Goal: Transaction & Acquisition: Obtain resource

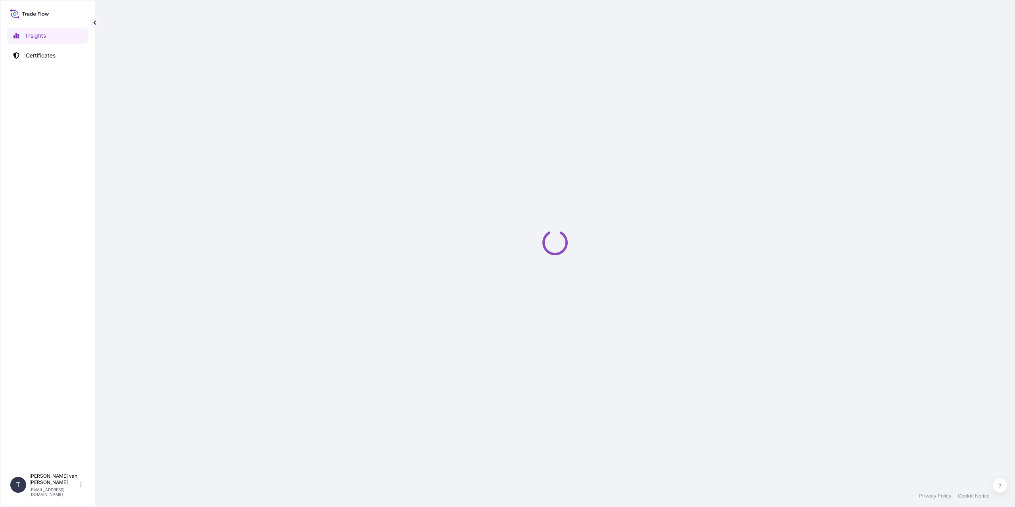
select select "2025"
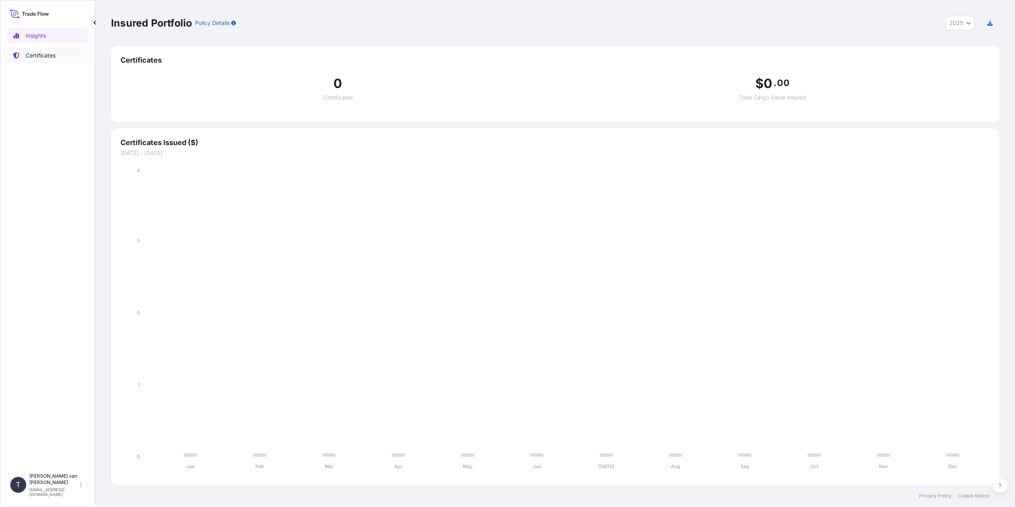
click at [36, 58] on p "Certificates" at bounding box center [41, 56] width 30 height 8
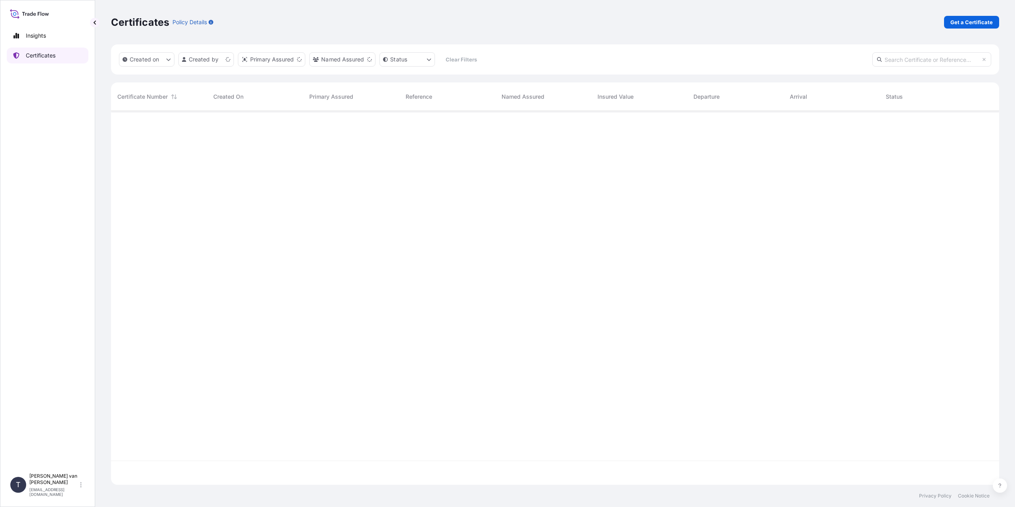
scroll to position [372, 882]
click at [969, 21] on p "Get a Certificate" at bounding box center [972, 22] width 42 height 8
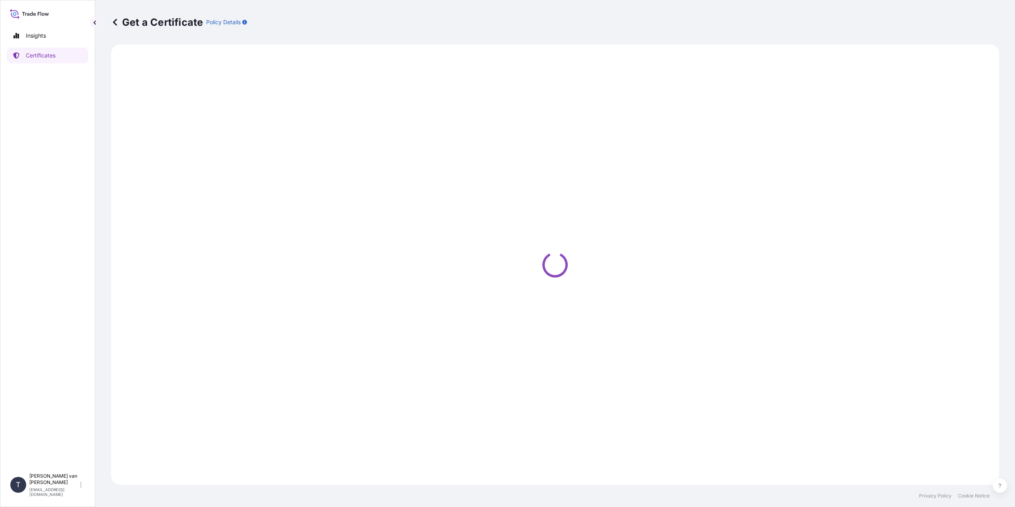
select select "Sea"
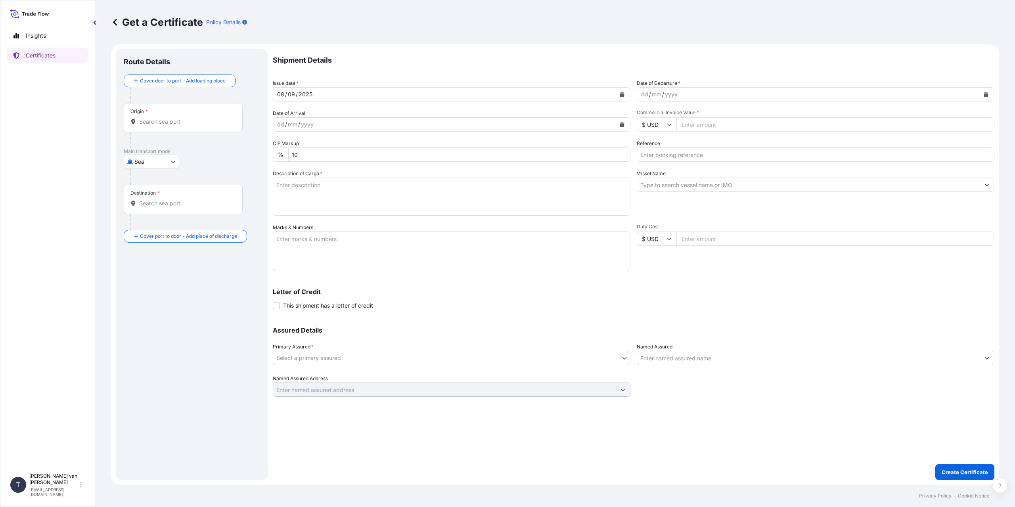
click at [157, 121] on input "Origin *" at bounding box center [186, 122] width 94 height 8
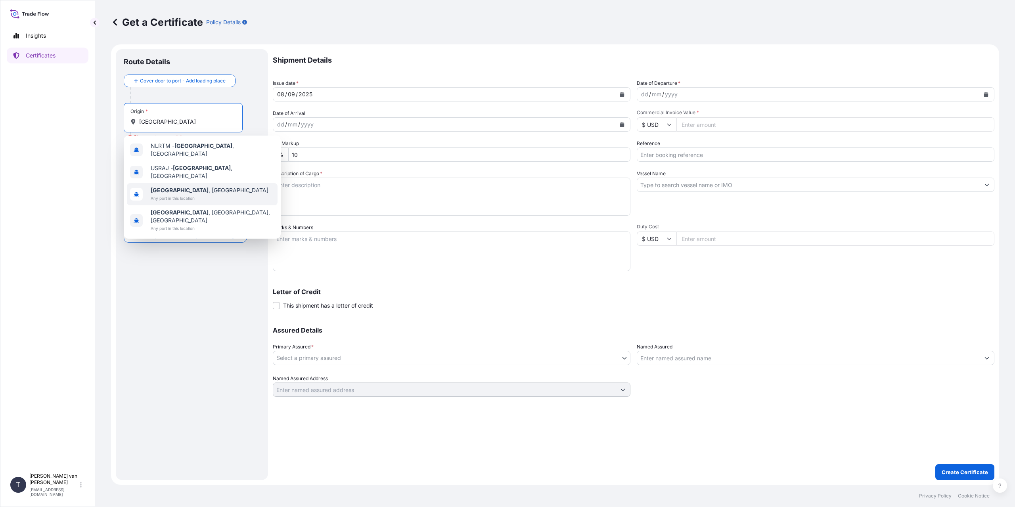
click at [173, 194] on span "Any port in this location" at bounding box center [210, 198] width 118 height 8
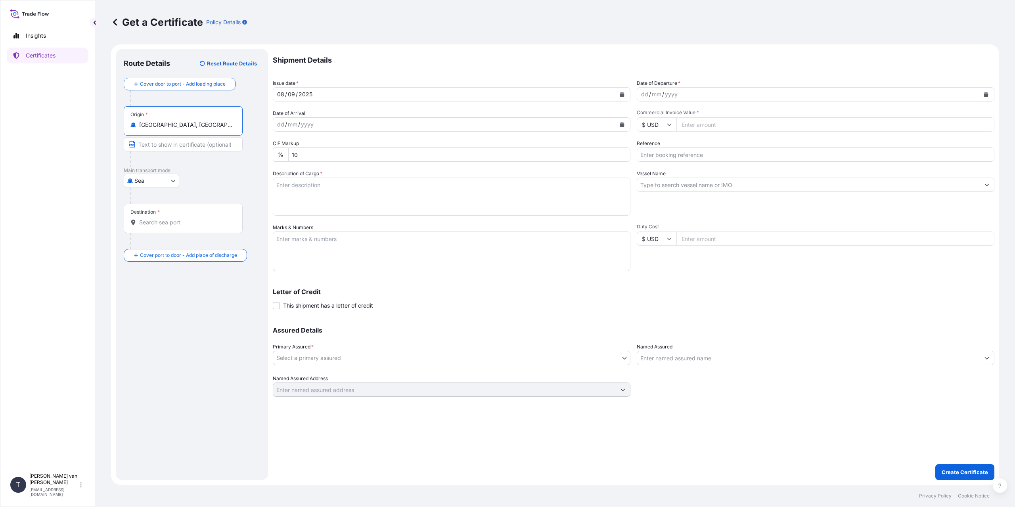
type input "[GEOGRAPHIC_DATA], [GEOGRAPHIC_DATA]"
click at [166, 215] on div "Destination *" at bounding box center [183, 218] width 119 height 29
click at [166, 219] on input "Destination *" at bounding box center [186, 223] width 94 height 8
click at [204, 268] on span "Fremantle [GEOGRAPHIC_DATA], [GEOGRAPHIC_DATA]" at bounding box center [213, 273] width 124 height 16
type input "Fremantle [GEOGRAPHIC_DATA], [GEOGRAPHIC_DATA]"
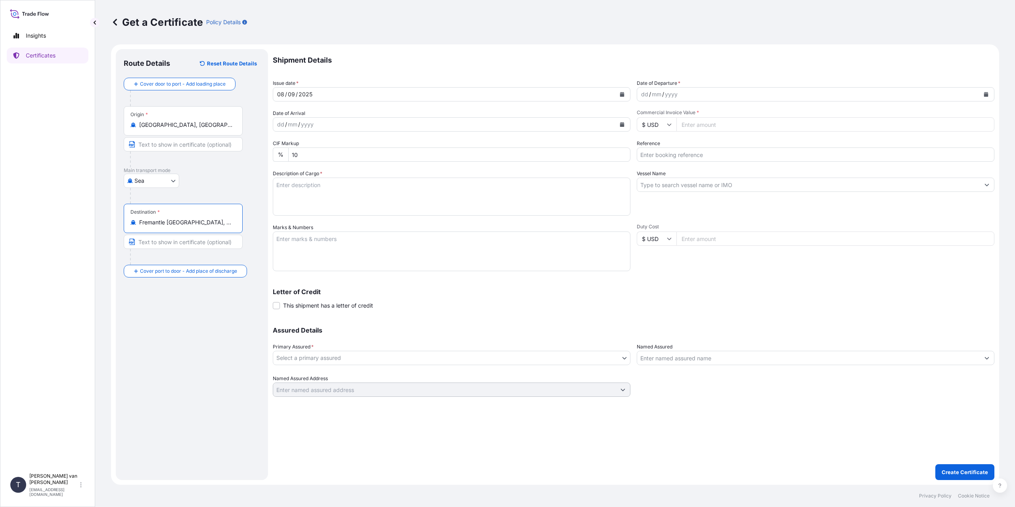
click at [642, 95] on div "dd" at bounding box center [644, 95] width 9 height 10
click at [690, 126] on input "Commercial Invoice Value *" at bounding box center [836, 124] width 318 height 14
click at [666, 126] on input "$ USD" at bounding box center [657, 124] width 40 height 14
click at [660, 142] on div "€ EUR" at bounding box center [656, 146] width 33 height 15
type input "€ EUR"
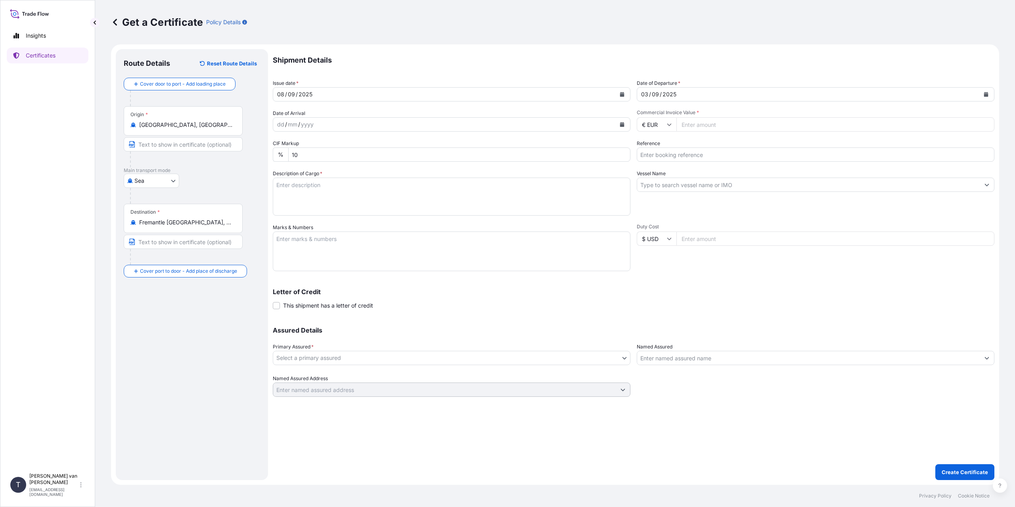
click at [690, 124] on input "Commercial Invoice Value *" at bounding box center [836, 124] width 318 height 14
type input "21747"
type input "21747.12"
click at [650, 154] on input "Reference" at bounding box center [816, 155] width 358 height 14
type input "86553675"
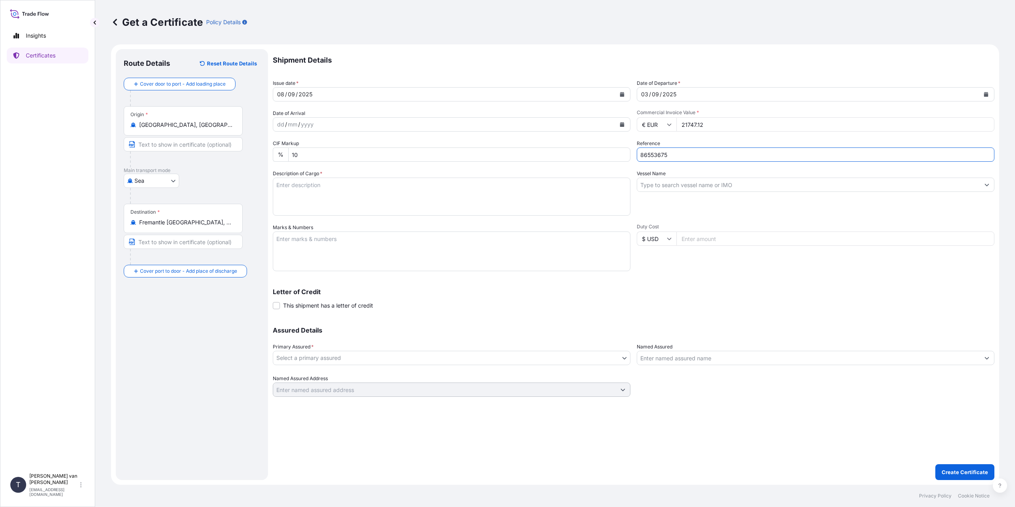
click at [681, 184] on input "Vessel Name" at bounding box center [808, 185] width 343 height 14
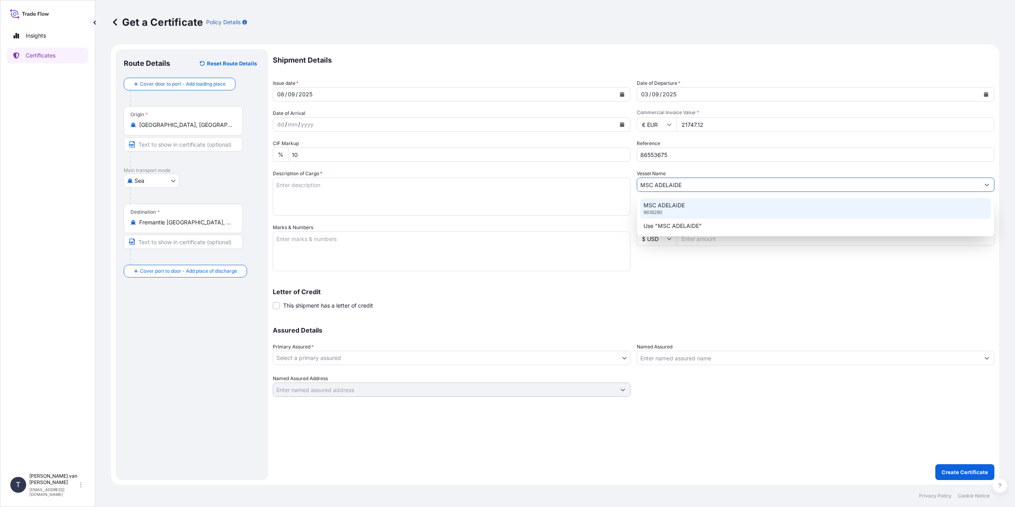
click at [671, 211] on div "MSC ADELAIDE 9618290" at bounding box center [815, 208] width 351 height 21
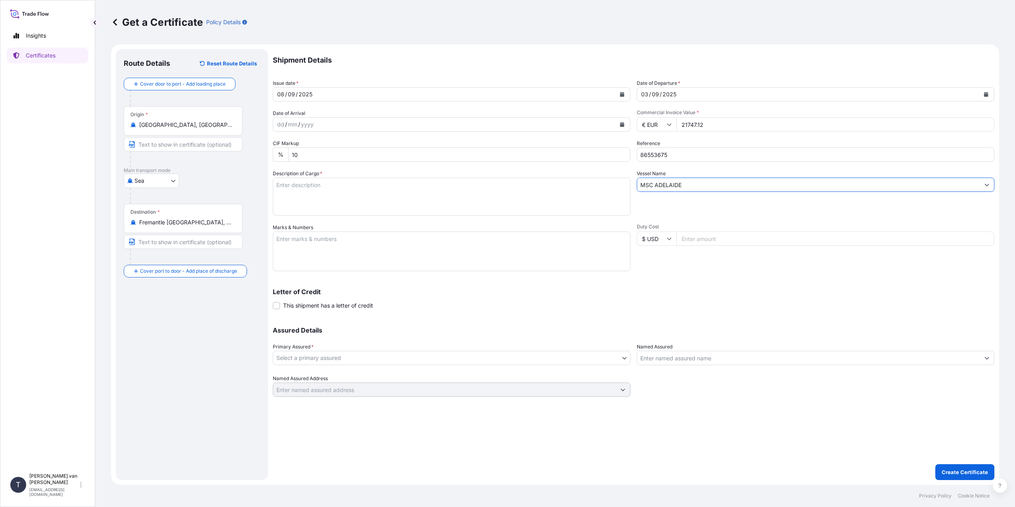
type input "MSC ADELAIDE"
click at [306, 183] on textarea "Description of Cargo *" at bounding box center [452, 197] width 358 height 38
type textarea "1x 20ft container containing: 790 bags x 25 kg Resistamyl 347 = 19750 kg net we…"
click at [320, 257] on textarea "Marks & Numbers" at bounding box center [452, 252] width 358 height 40
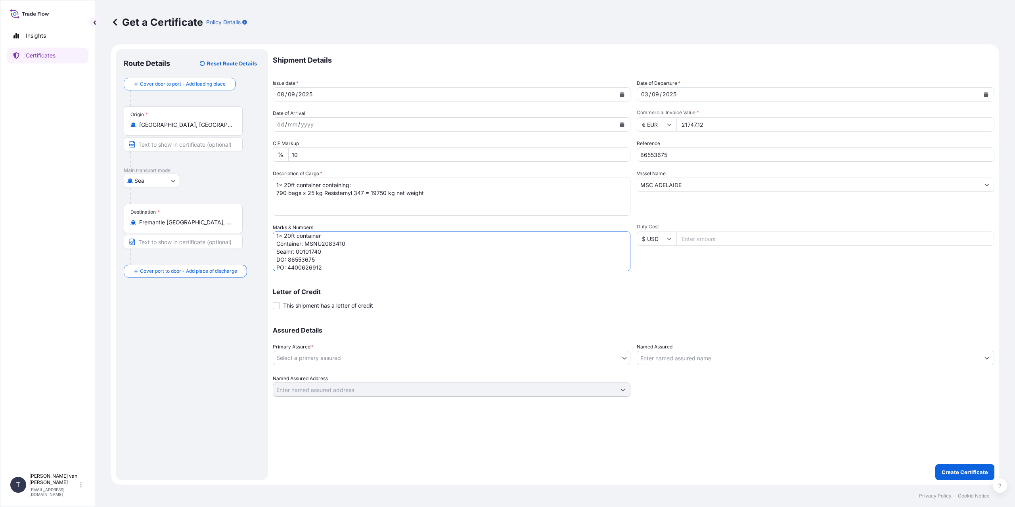
click at [368, 268] on textarea "1x 20ft container Container: MSNU2083410 Sealnr: 00101740 DO: 86553675 PO: 4400…" at bounding box center [452, 252] width 358 height 40
type textarea "1x 20ft container Container: MSNU2083410 Sealnr: 00101740 DO: 86553675 PO: 4400…"
click at [364, 354] on body "Insights Certificates T [PERSON_NAME] van t Hoenderdaal [EMAIL_ADDRESS][DOMAIN_…" at bounding box center [507, 253] width 1015 height 507
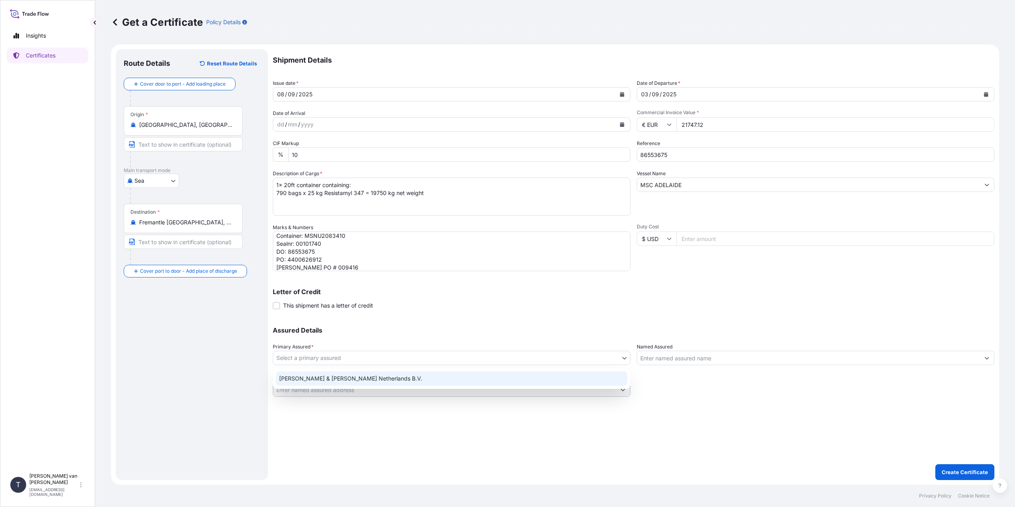
click at [346, 376] on div "[PERSON_NAME] & [PERSON_NAME] Netherlands B.V." at bounding box center [451, 379] width 351 height 14
select select "31666"
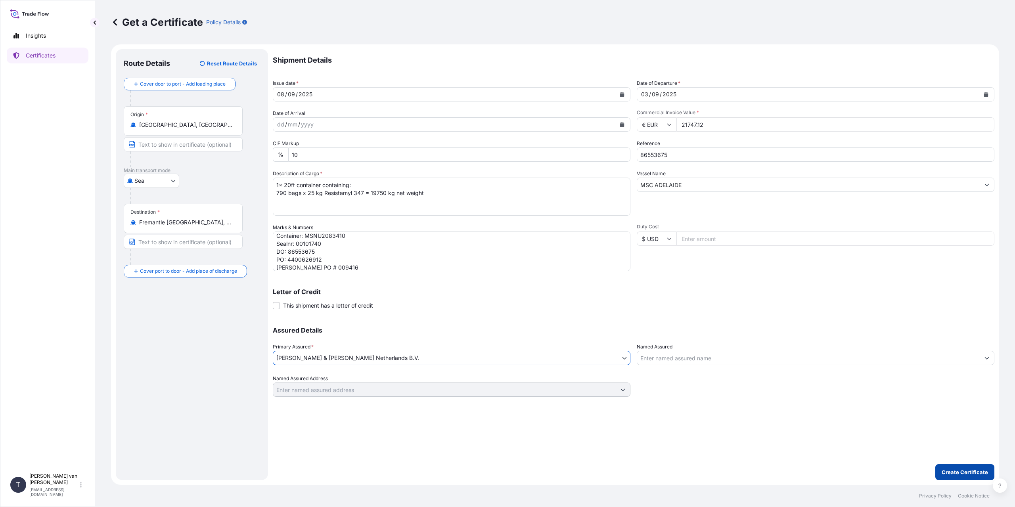
click at [955, 472] on p "Create Certificate" at bounding box center [965, 472] width 46 height 8
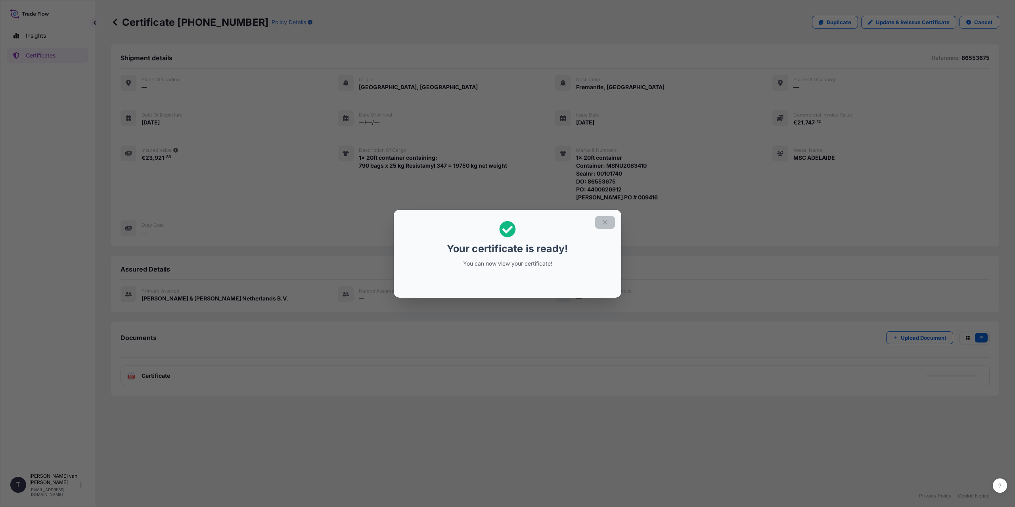
click at [610, 221] on button "button" at bounding box center [605, 222] width 20 height 13
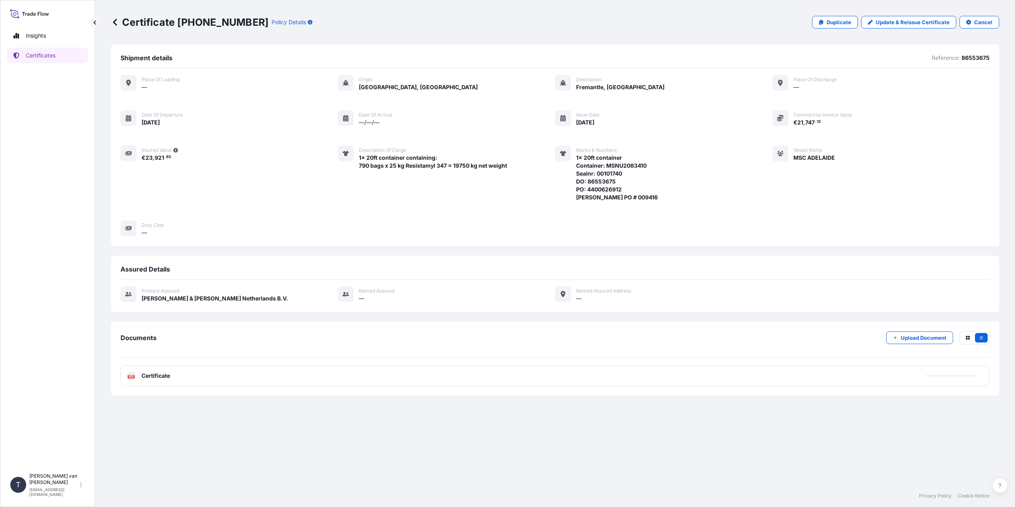
click at [230, 354] on div "Documents Upload Document" at bounding box center [555, 344] width 869 height 27
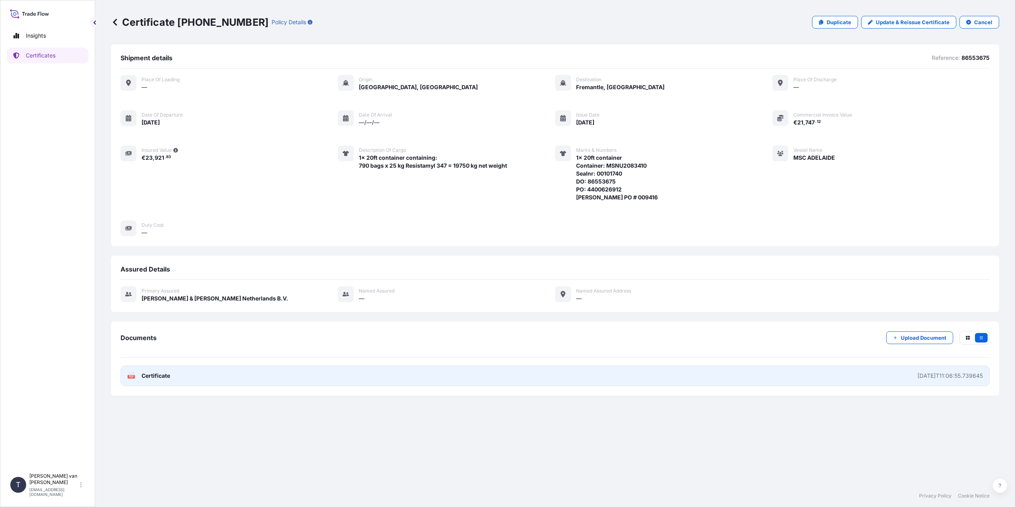
click at [209, 368] on link "PDF Certificate [DATE]T11:06:55.739645" at bounding box center [555, 376] width 869 height 21
